Goal: Find specific page/section: Find specific page/section

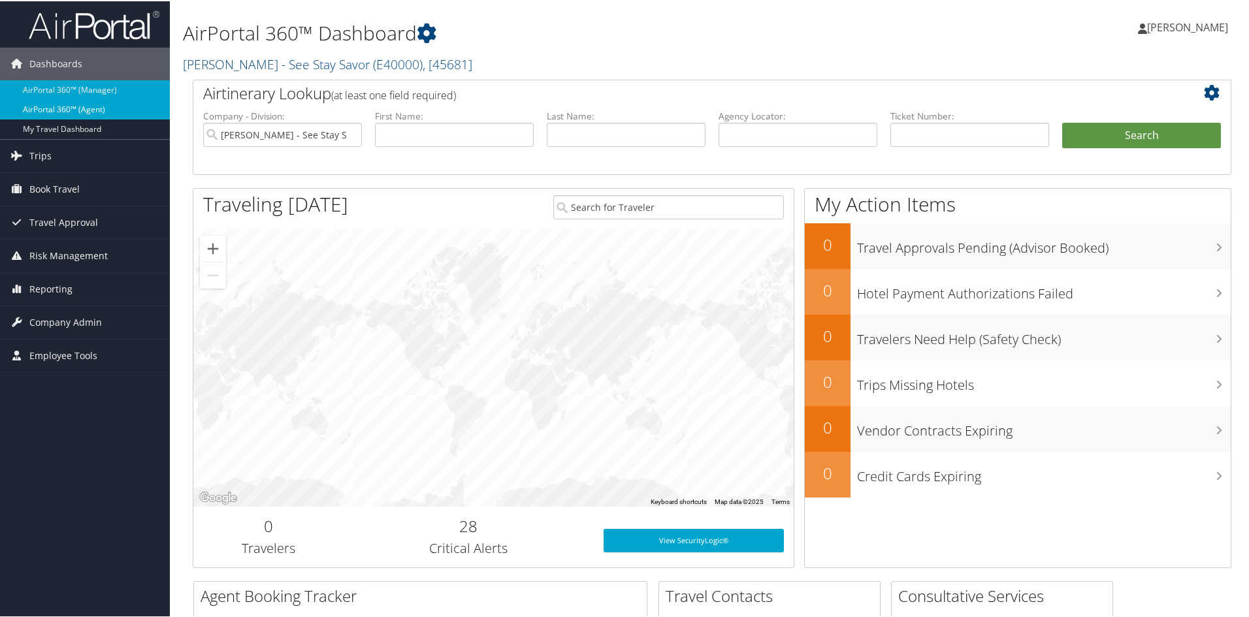
click at [58, 110] on link "AirPortal 360™ (Agent)" at bounding box center [85, 109] width 170 height 20
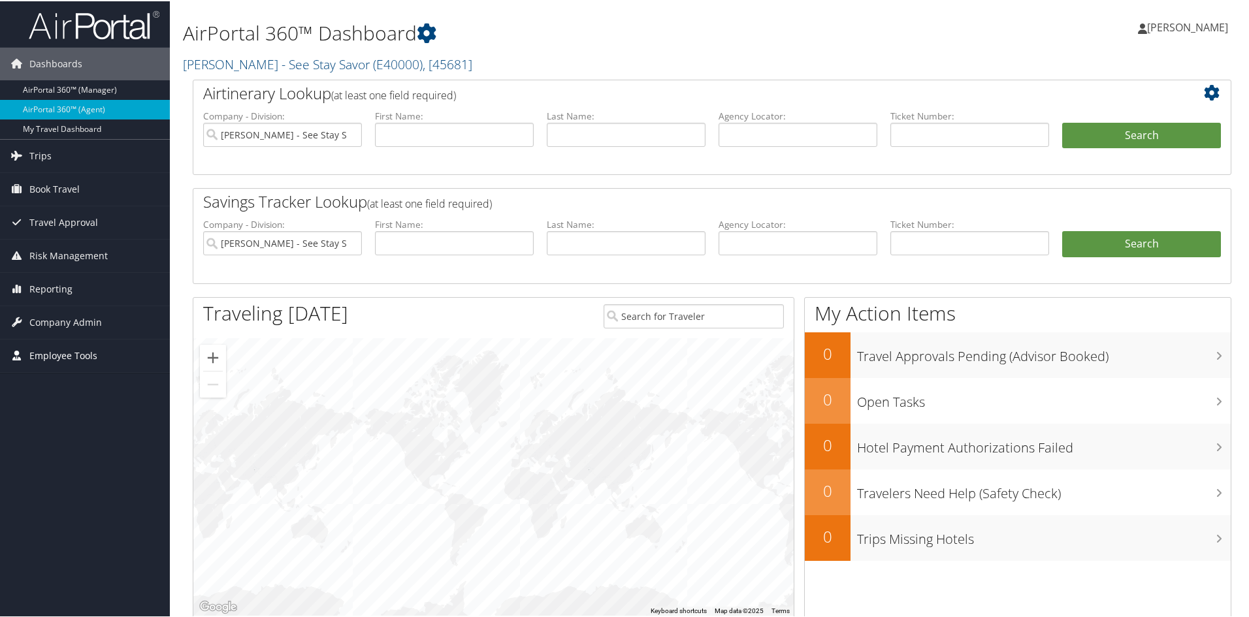
click at [100, 356] on link "Employee Tools" at bounding box center [85, 354] width 170 height 33
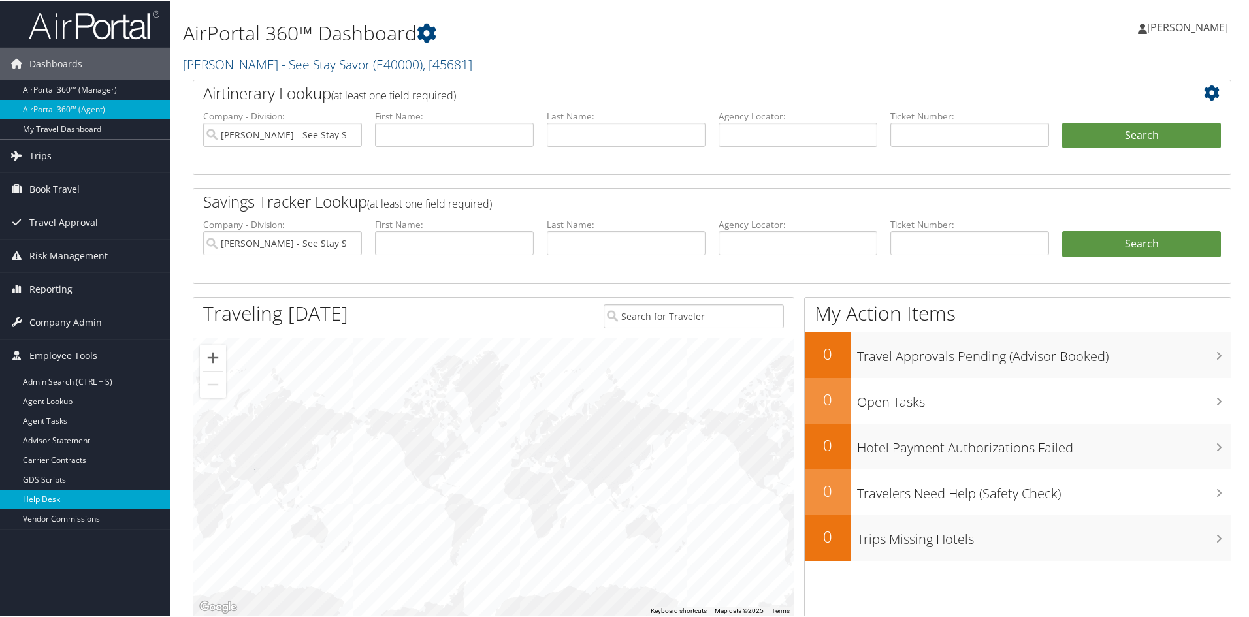
click at [51, 497] on link "Help Desk" at bounding box center [85, 499] width 170 height 20
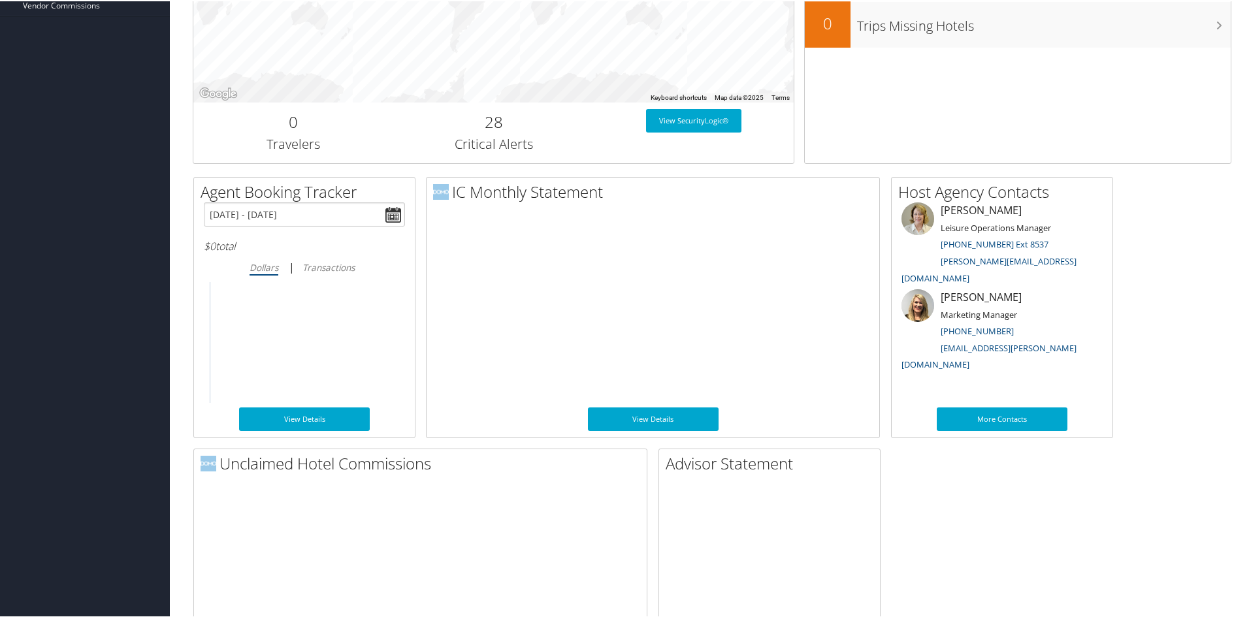
scroll to position [887, 0]
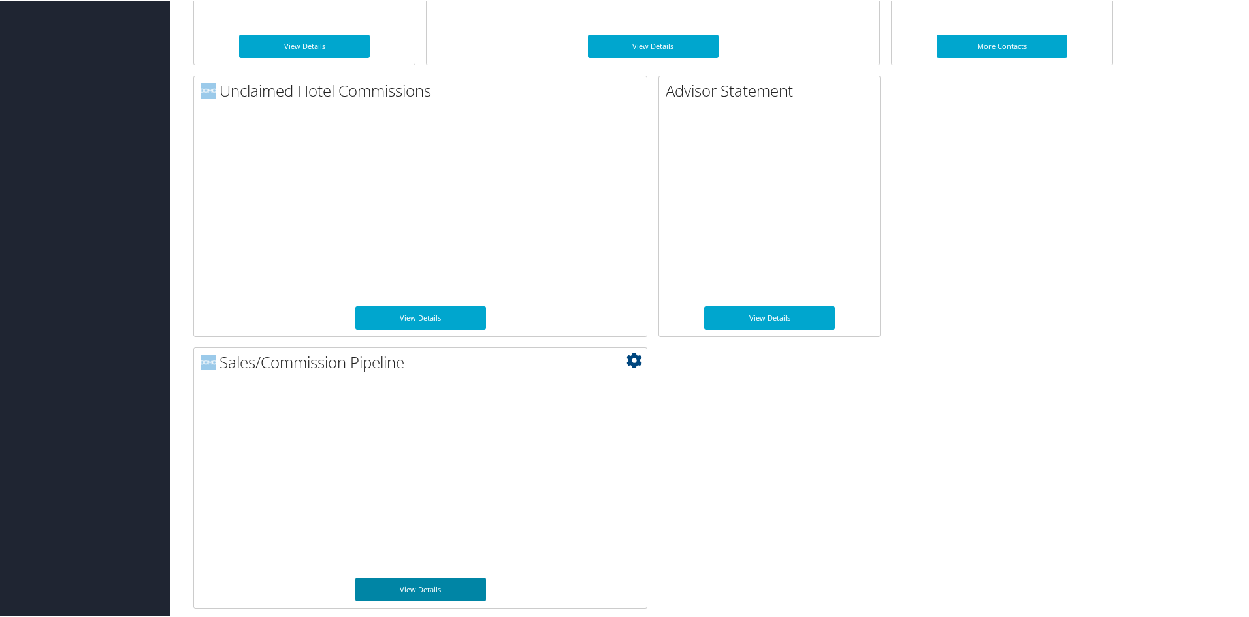
click at [400, 582] on link "View Details" at bounding box center [420, 589] width 131 height 24
